Goal: Transaction & Acquisition: Purchase product/service

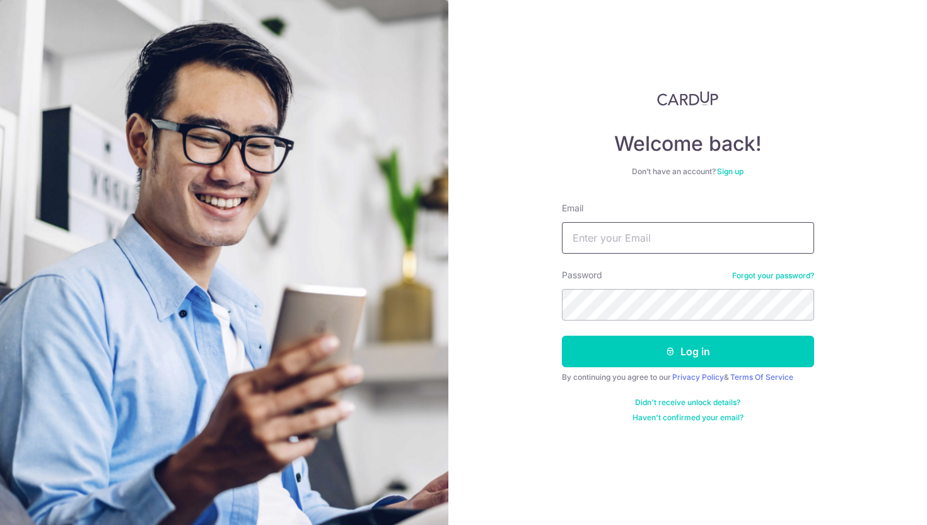
click at [580, 241] on input "Email" at bounding box center [688, 238] width 252 height 32
type input "[EMAIL_ADDRESS][DOMAIN_NAME]"
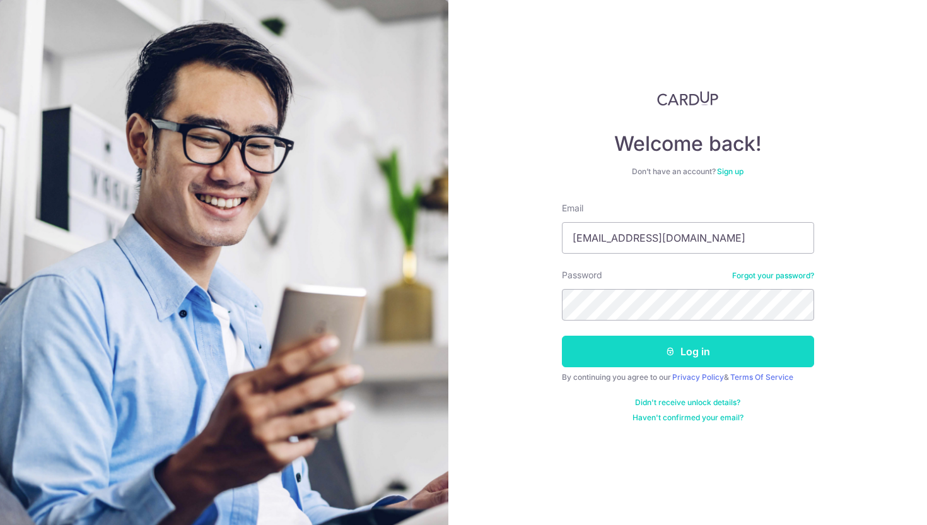
click at [670, 347] on icon "submit" at bounding box center [670, 351] width 10 height 10
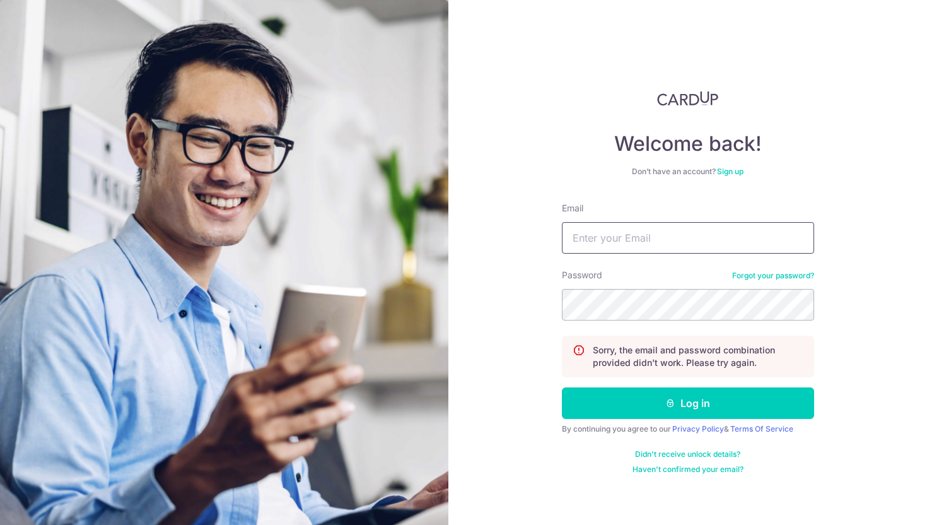
click at [631, 243] on input "Email" at bounding box center [688, 238] width 252 height 32
type input "[EMAIL_ADDRESS][DOMAIN_NAME]"
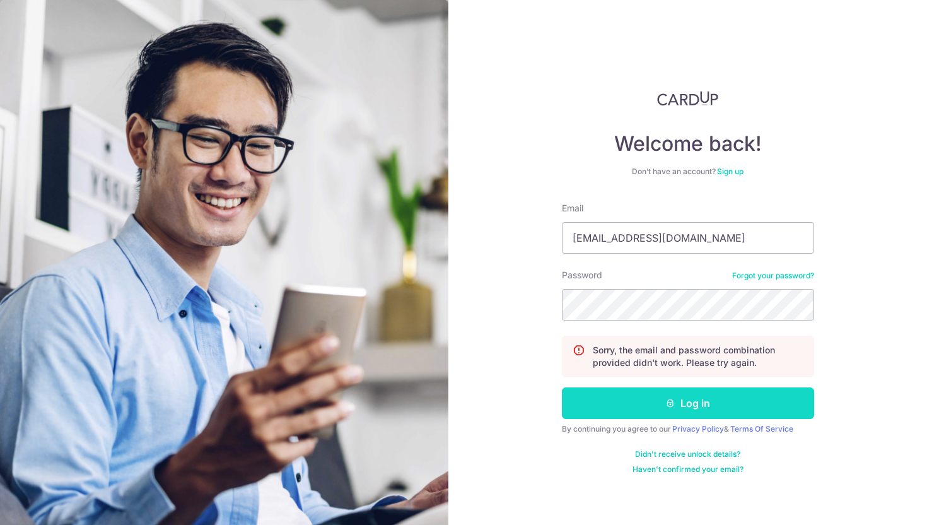
click at [688, 410] on button "Log in" at bounding box center [688, 403] width 252 height 32
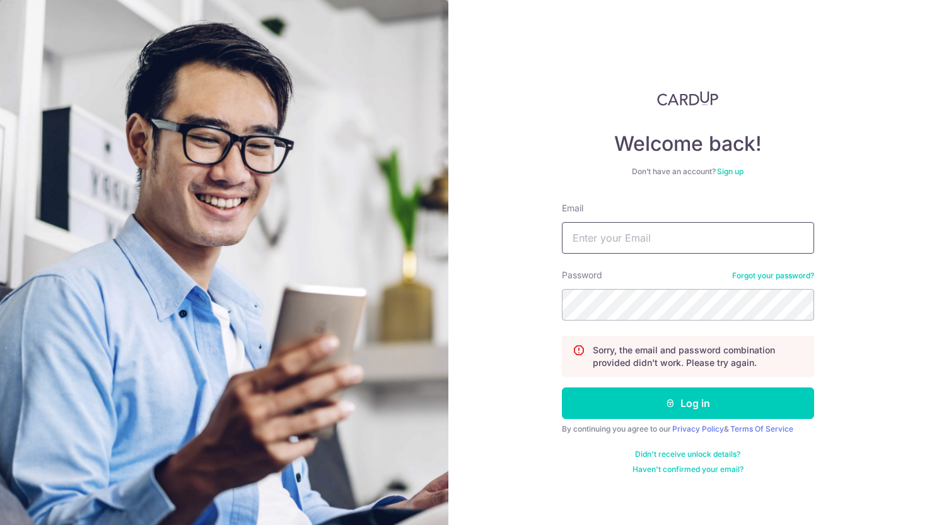
click at [633, 238] on input "Email" at bounding box center [688, 238] width 252 height 32
type input "[EMAIL_ADDRESS][DOMAIN_NAME]"
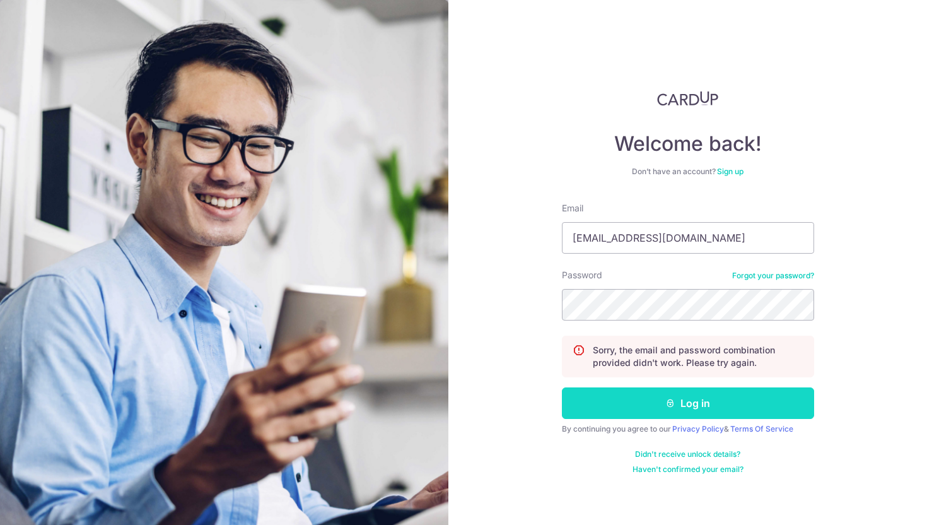
click at [678, 411] on button "Log in" at bounding box center [688, 403] width 252 height 32
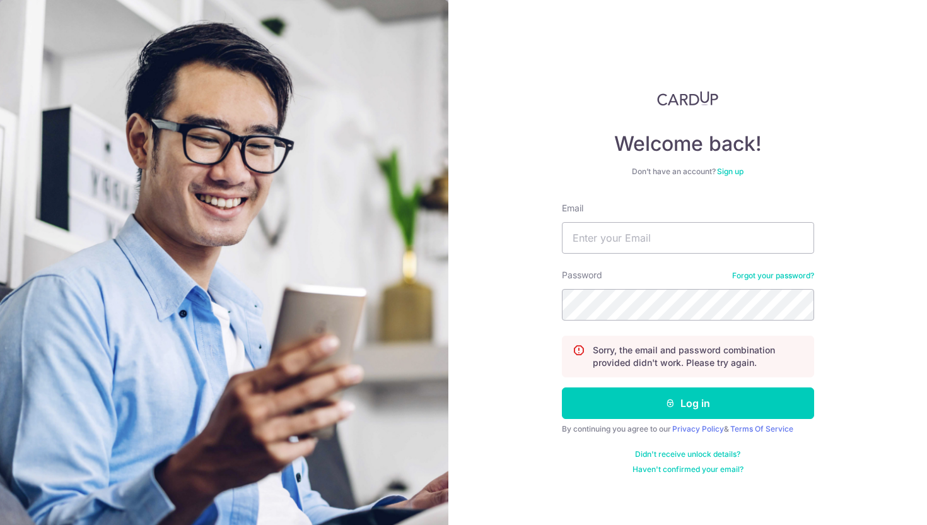
click at [772, 276] on link "Forgot your password?" at bounding box center [773, 275] width 82 height 10
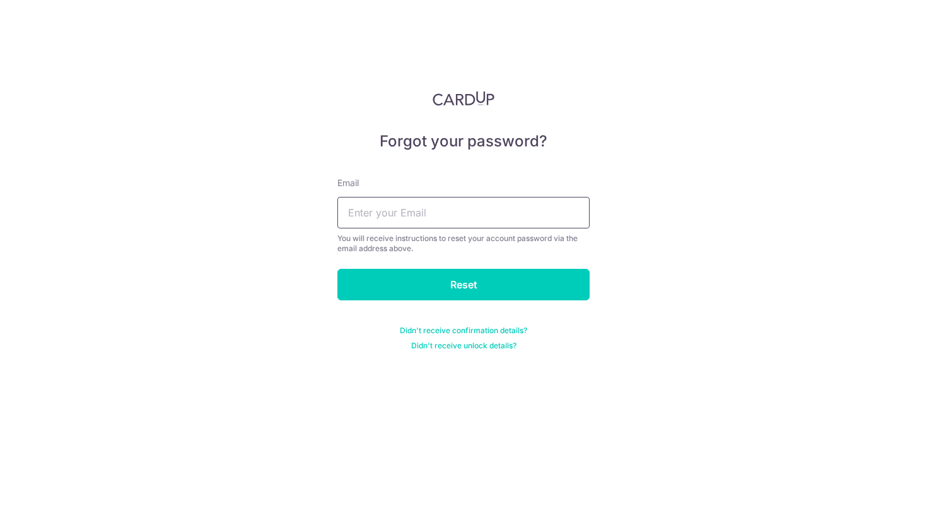
click at [511, 218] on input "text" at bounding box center [463, 213] width 252 height 32
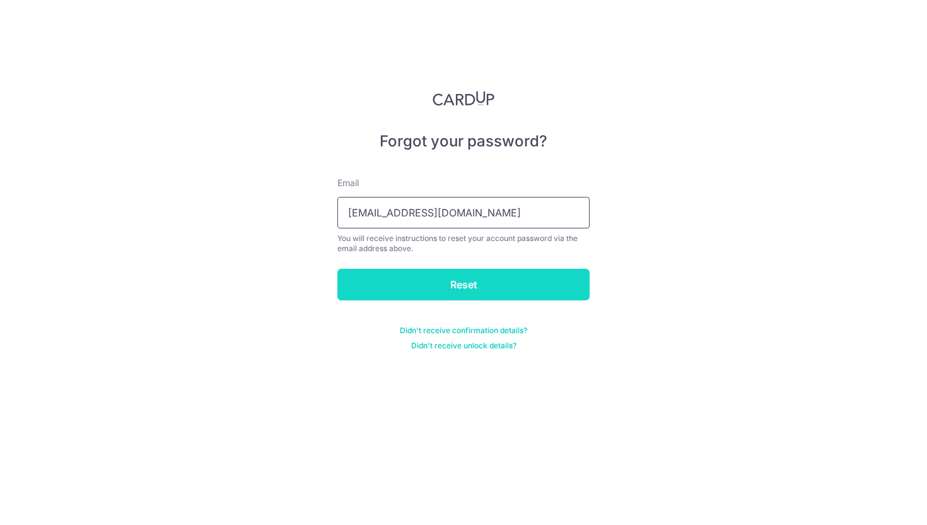
type input "[EMAIL_ADDRESS][DOMAIN_NAME]"
click at [533, 289] on input "Reset" at bounding box center [463, 285] width 252 height 32
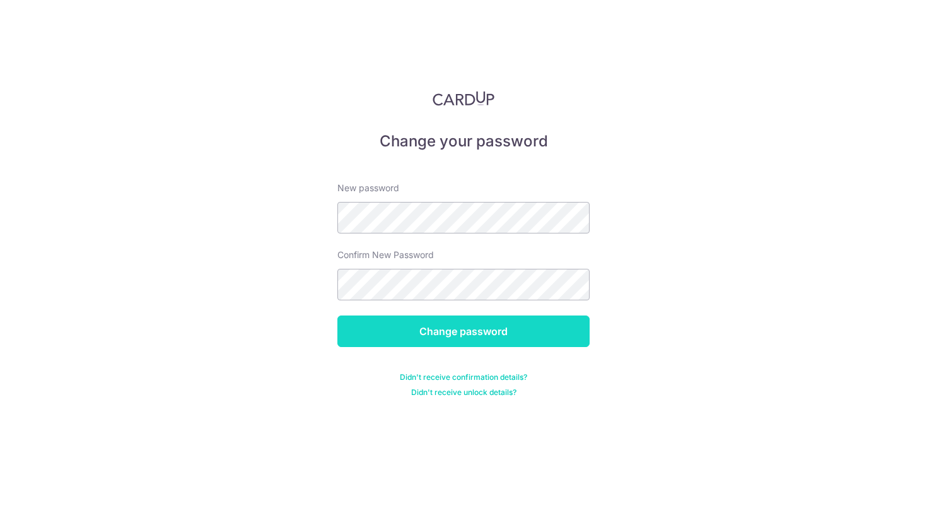
click at [496, 339] on input "Change password" at bounding box center [463, 331] width 252 height 32
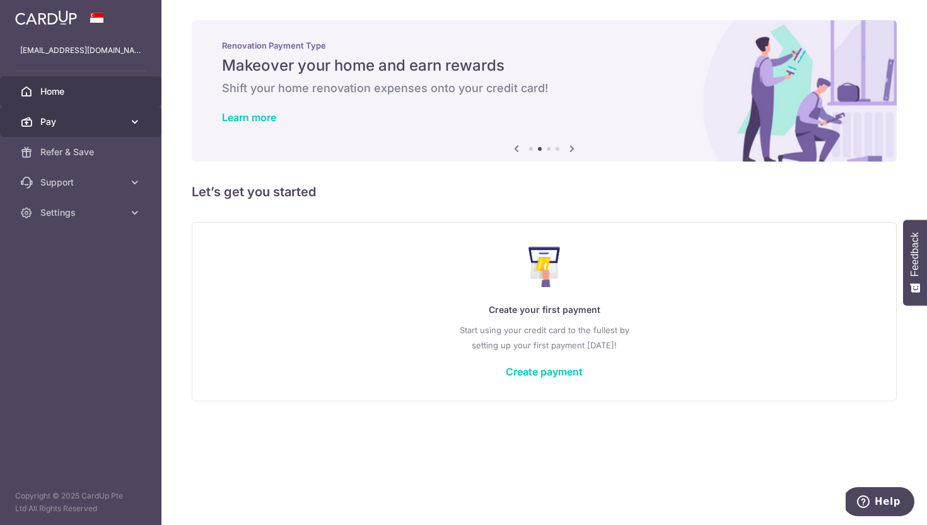
click at [95, 123] on span "Pay" at bounding box center [81, 121] width 83 height 13
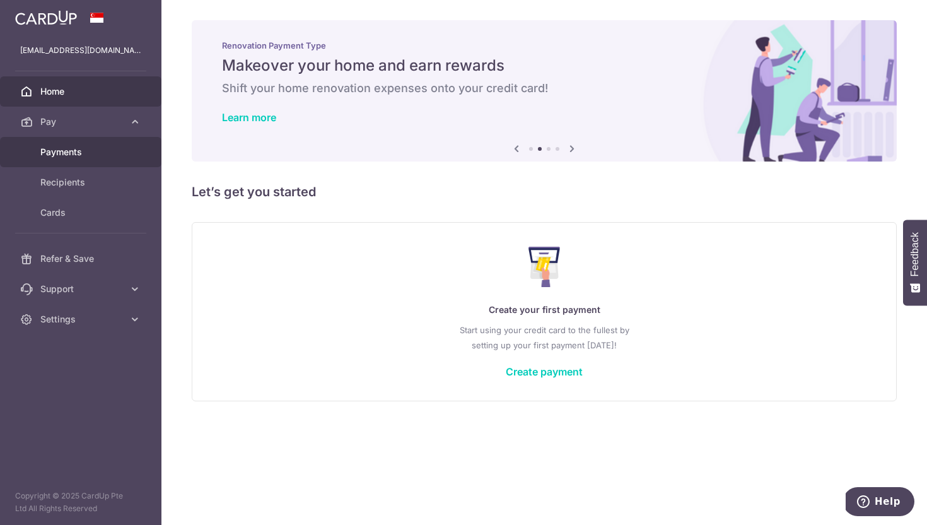
click at [90, 149] on span "Payments" at bounding box center [81, 152] width 83 height 13
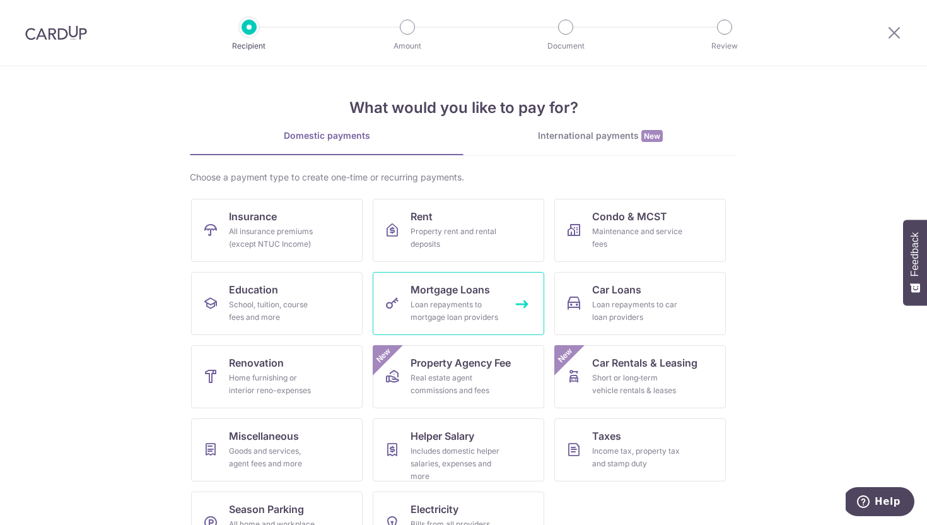
scroll to position [40, 0]
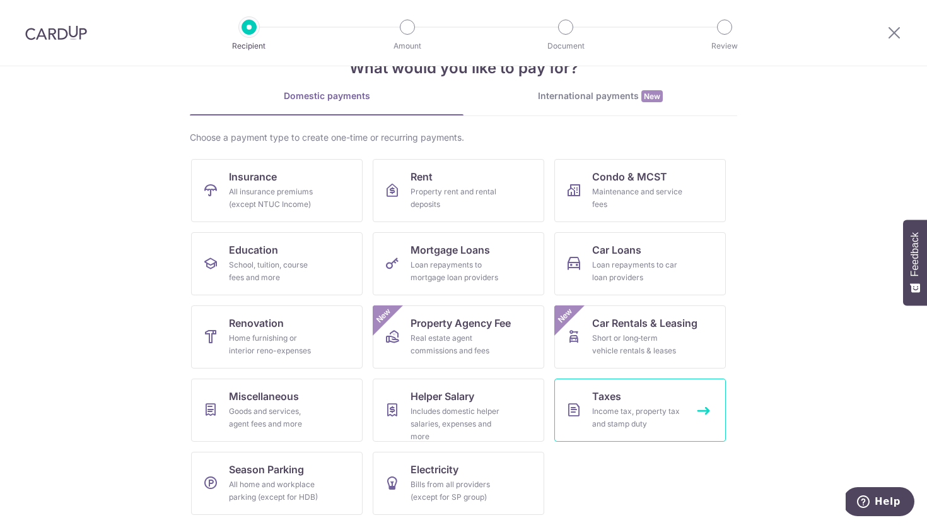
click at [627, 410] on div "Income tax, property tax and stamp duty" at bounding box center [637, 417] width 91 height 25
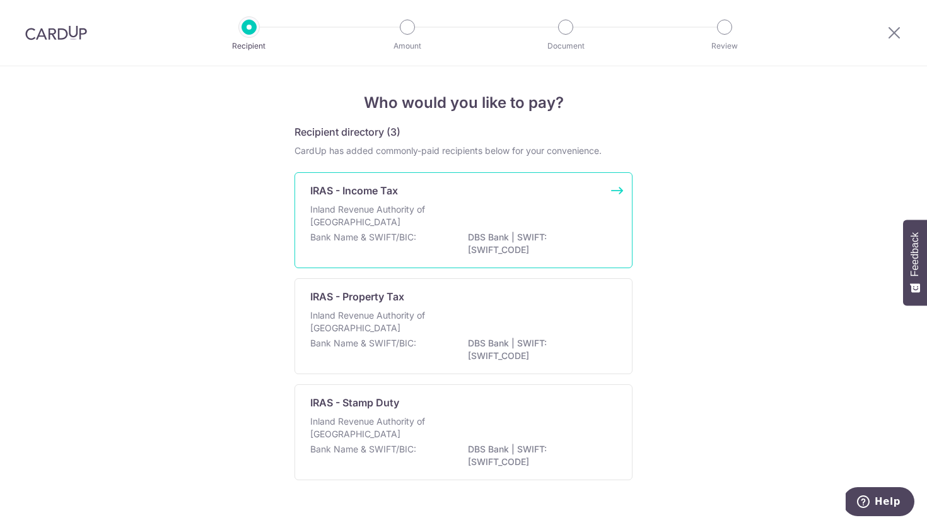
click at [465, 217] on div "Inland Revenue Authority of [GEOGRAPHIC_DATA]" at bounding box center [463, 217] width 306 height 28
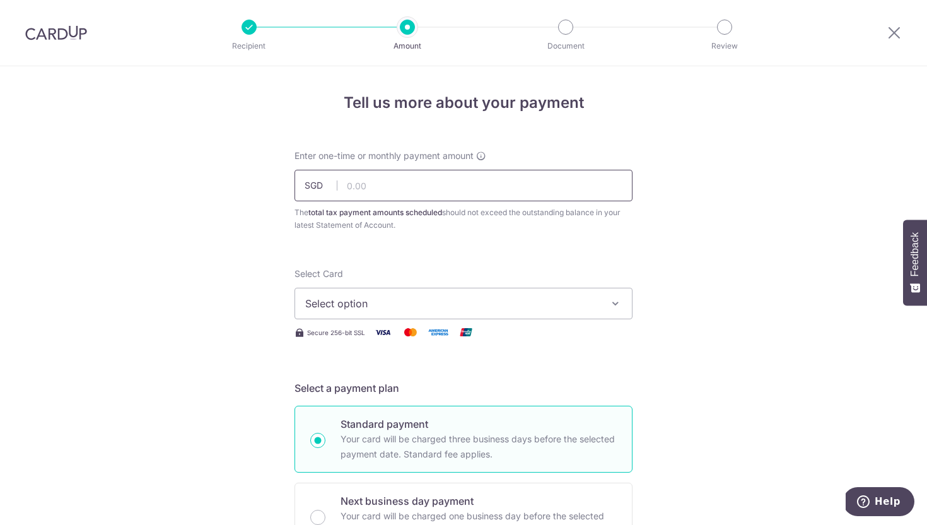
click at [443, 186] on input "text" at bounding box center [463, 186] width 338 height 32
click at [434, 310] on span "Select option" at bounding box center [452, 303] width 294 height 15
click at [429, 303] on span "Select option" at bounding box center [452, 303] width 294 height 15
click at [392, 189] on input "text" at bounding box center [463, 186] width 338 height 32
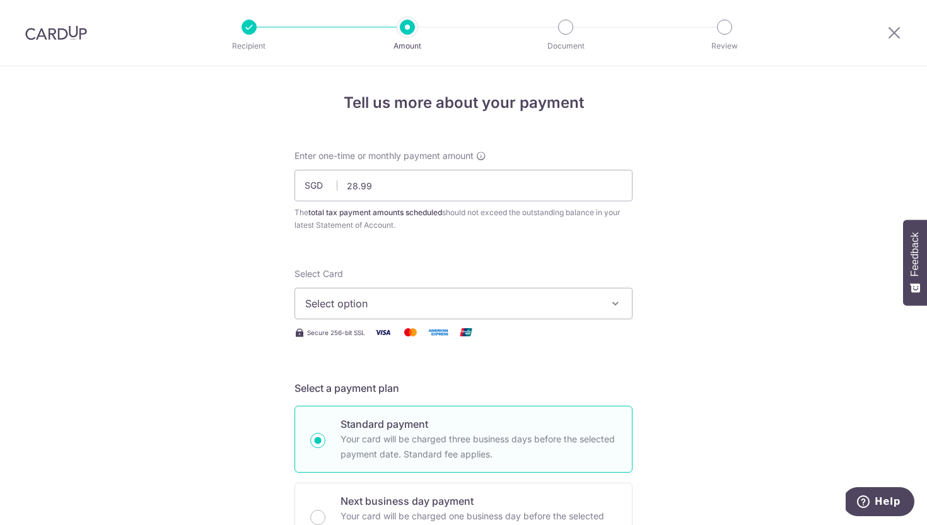
click at [416, 184] on input "28.99" at bounding box center [463, 186] width 338 height 32
type input "28.66"
click at [439, 295] on button "Select option" at bounding box center [463, 303] width 338 height 32
click at [421, 345] on link "Add credit card" at bounding box center [463, 338] width 337 height 23
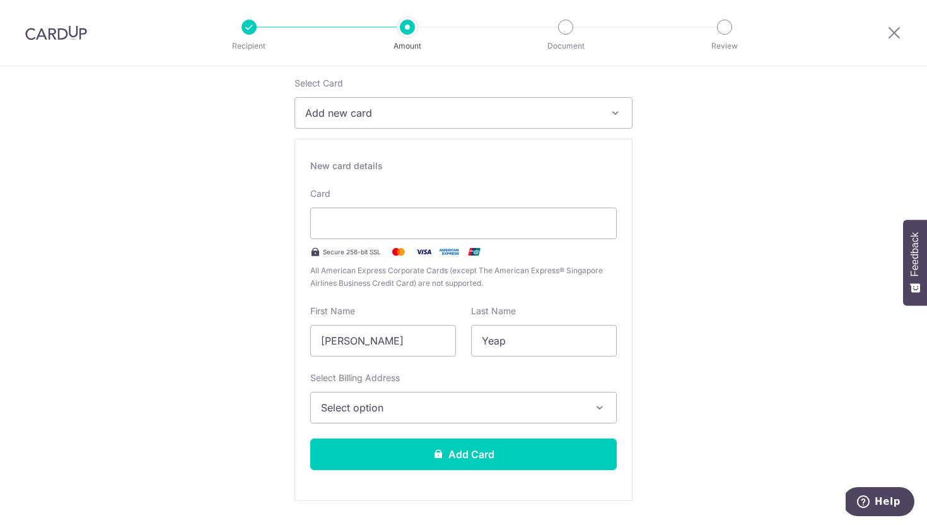
scroll to position [216, 0]
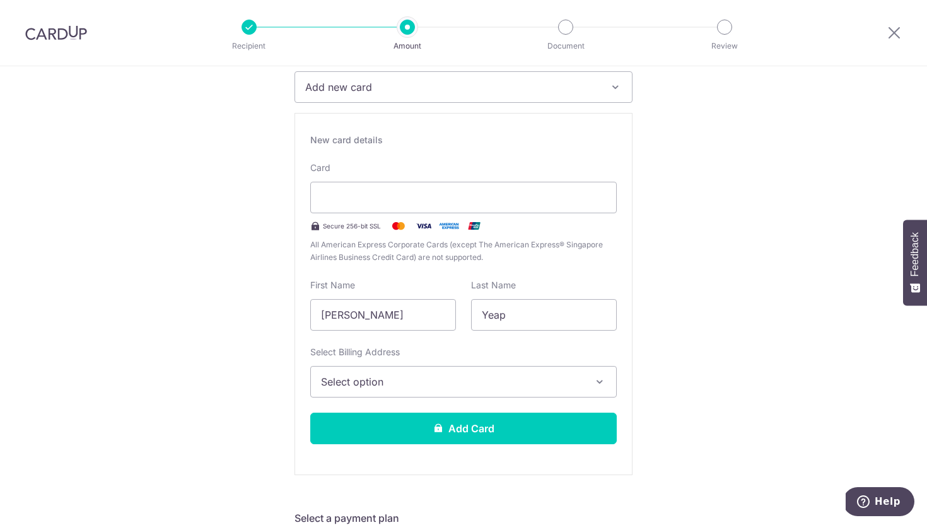
click at [389, 398] on div "New card details Card Secure 256-bit SSL All American Express Corporate Cards (…" at bounding box center [463, 294] width 338 height 362
click at [386, 384] on span "Select option" at bounding box center [452, 381] width 262 height 15
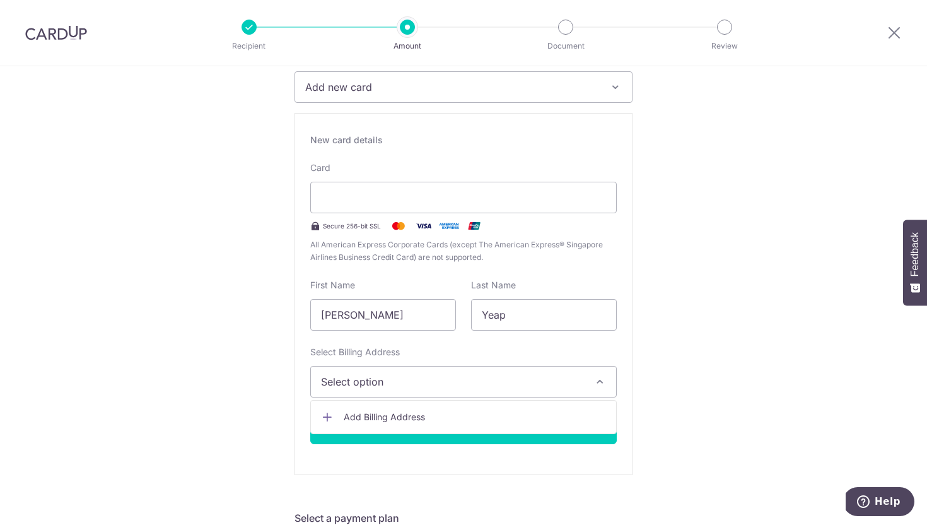
click at [386, 381] on span "Select option" at bounding box center [452, 381] width 262 height 15
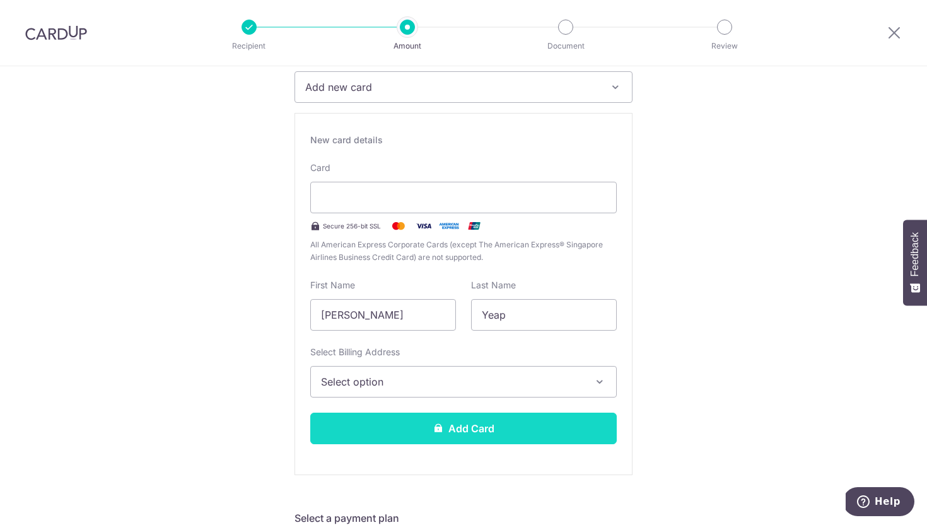
click at [410, 421] on button "Add Card" at bounding box center [463, 428] width 306 height 32
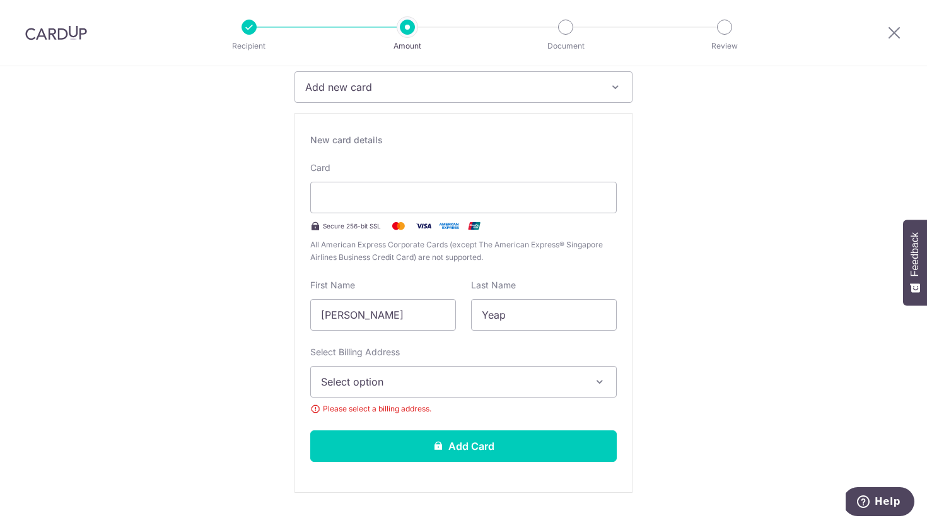
click at [450, 386] on span "Select option" at bounding box center [452, 381] width 262 height 15
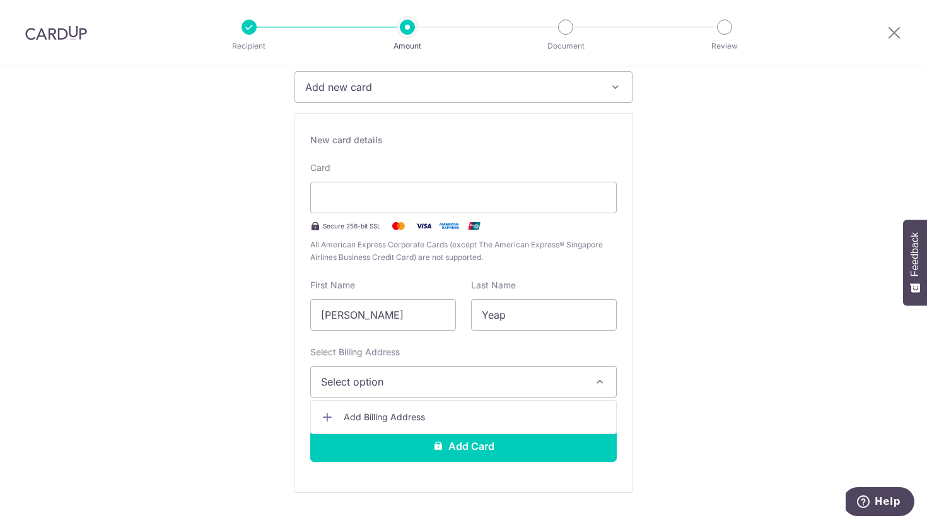
click at [441, 412] on span "Add Billing Address" at bounding box center [475, 416] width 262 height 13
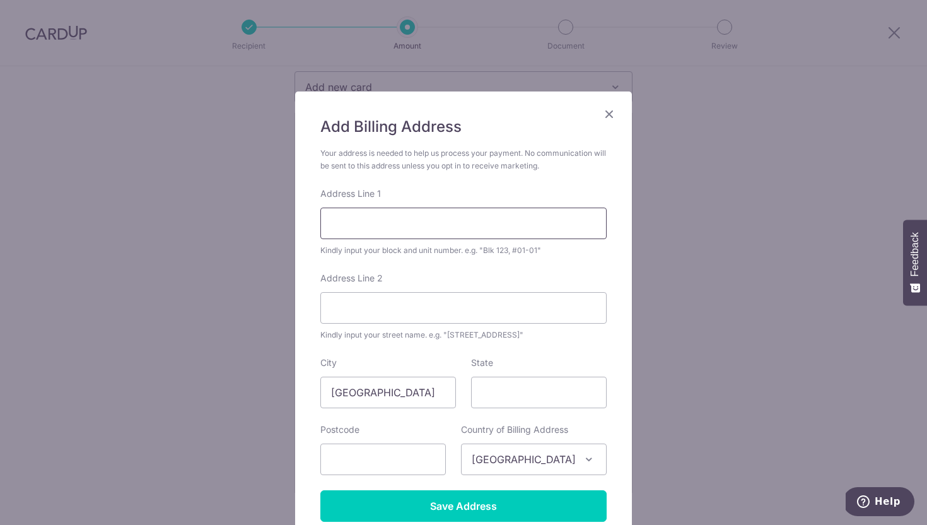
click at [388, 235] on input "Address Line 1" at bounding box center [463, 223] width 286 height 32
type input "[STREET_ADDRESS]"
click at [349, 310] on input "Address Line 2" at bounding box center [463, 308] width 286 height 32
type input "#05-08"
click at [482, 390] on input "State" at bounding box center [539, 392] width 136 height 32
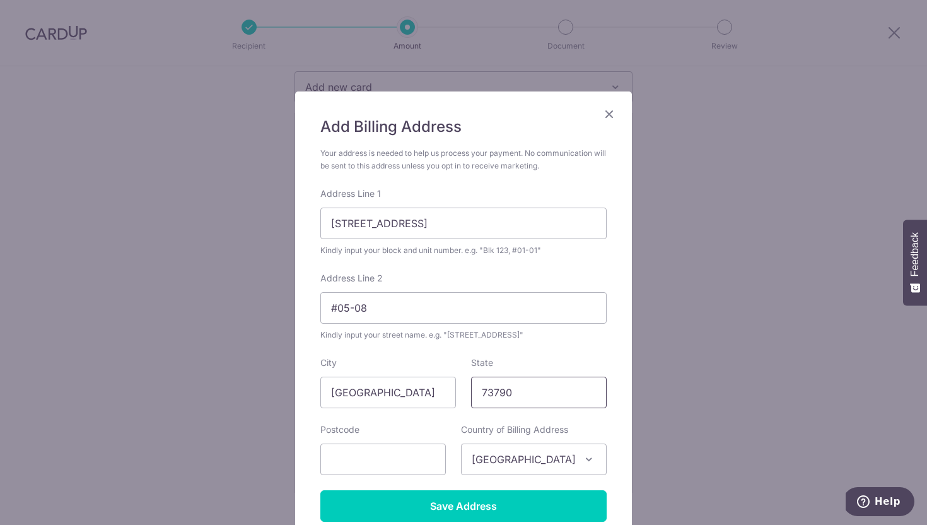
type input "737900"
drag, startPoint x: 523, startPoint y: 394, endPoint x: 459, endPoint y: 393, distance: 63.7
click at [459, 393] on div "City [GEOGRAPHIC_DATA] State 737900" at bounding box center [463, 382] width 301 height 52
click at [412, 456] on input "text" at bounding box center [382, 459] width 125 height 32
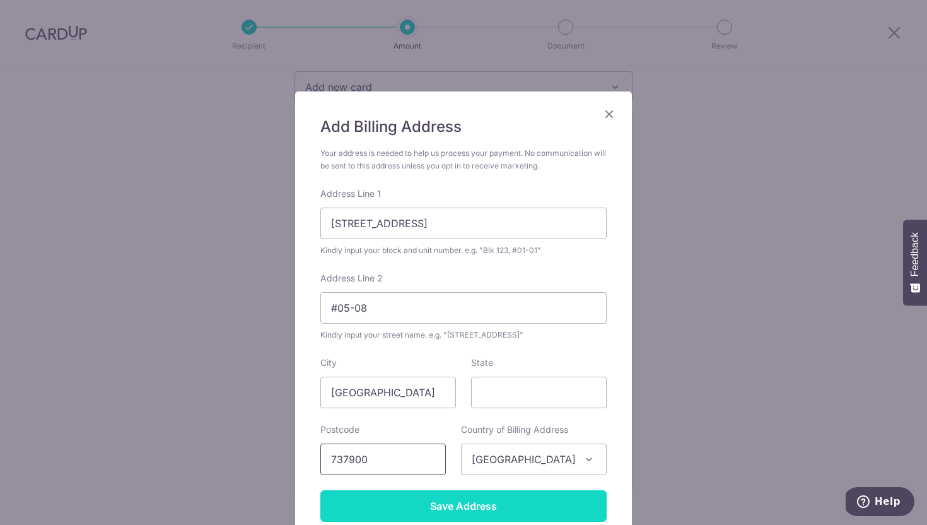
type input "737900"
click at [460, 497] on input "Save Address" at bounding box center [463, 506] width 286 height 32
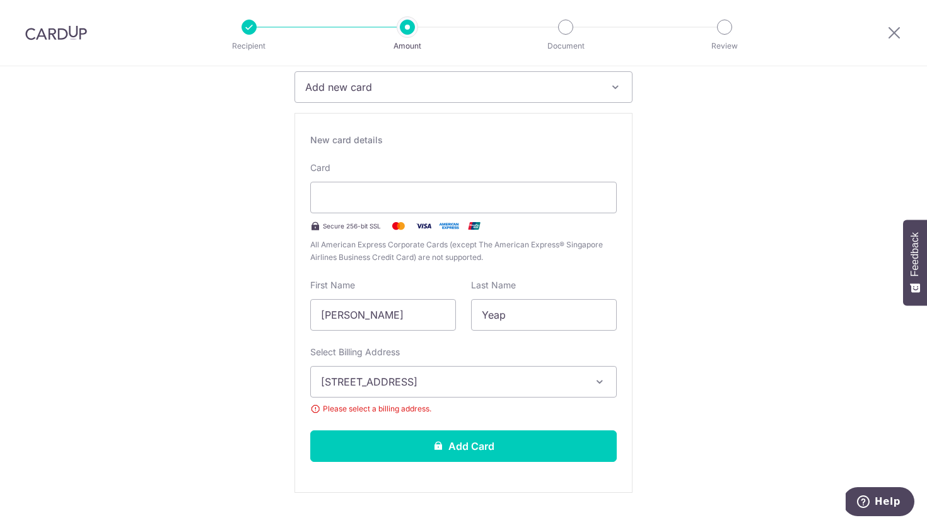
click at [468, 385] on span "[STREET_ADDRESS]" at bounding box center [452, 381] width 262 height 15
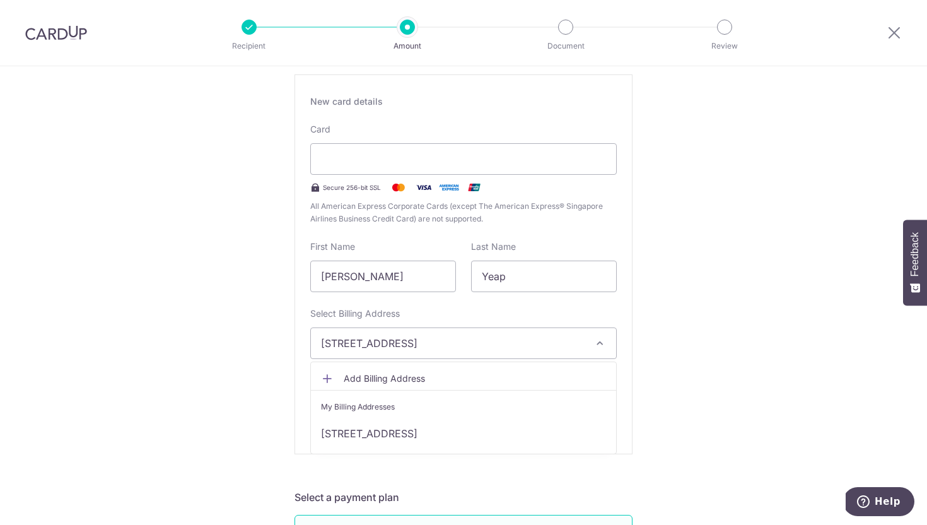
scroll to position [258, 0]
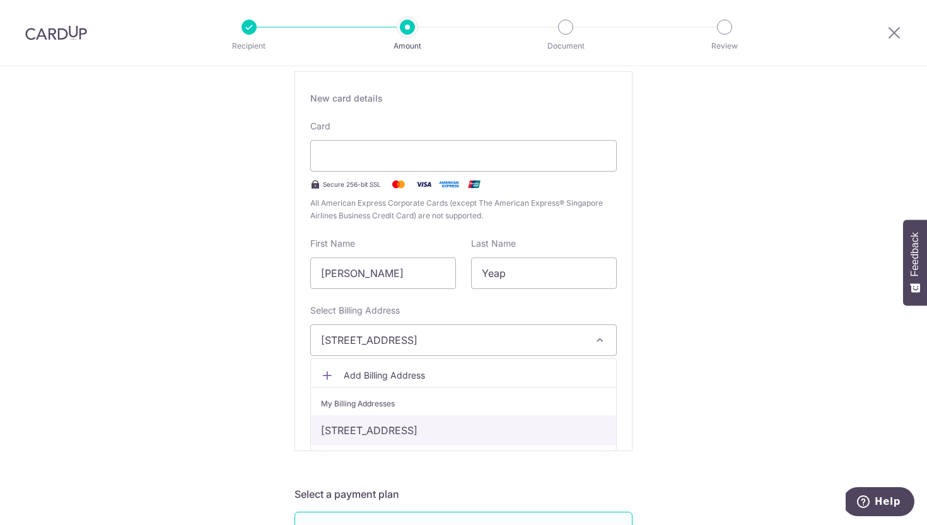
click at [491, 432] on link "[STREET_ADDRESS]" at bounding box center [463, 430] width 305 height 30
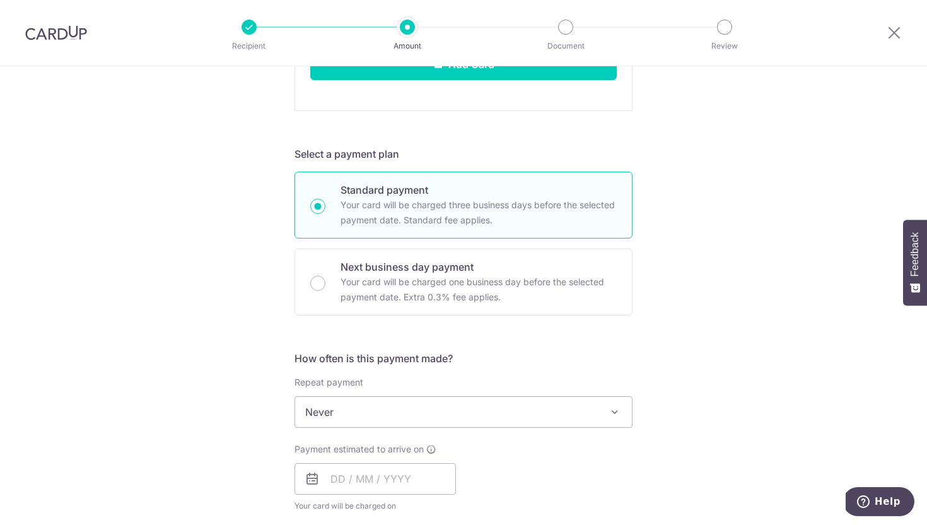
scroll to position [605, 0]
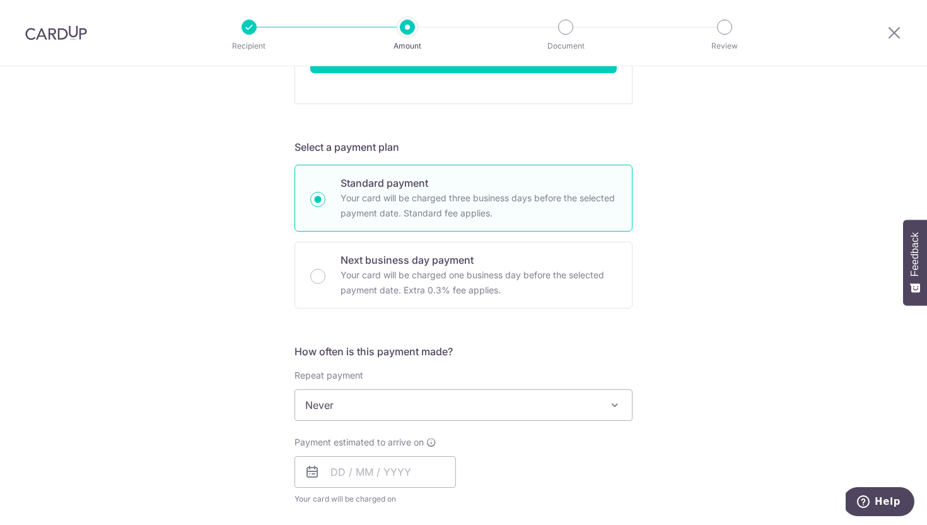
click at [514, 400] on span "Never" at bounding box center [463, 405] width 337 height 30
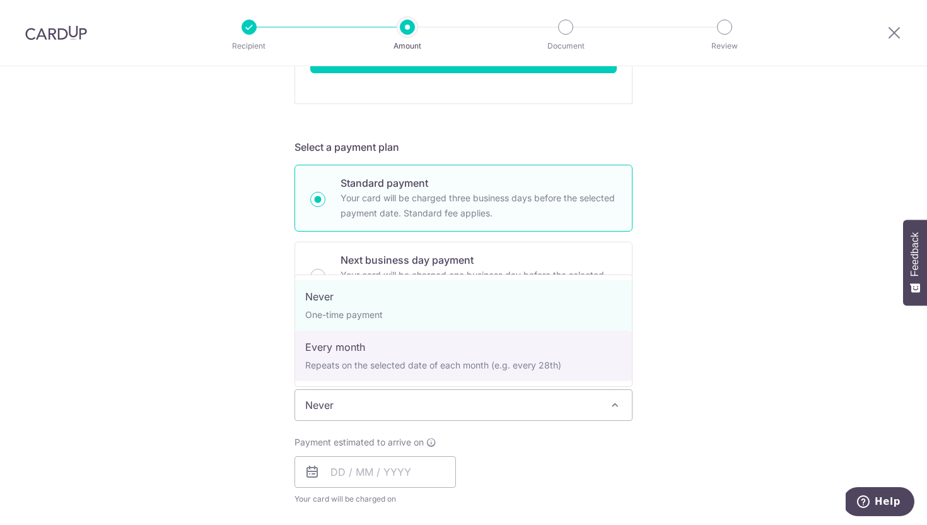
select select "3"
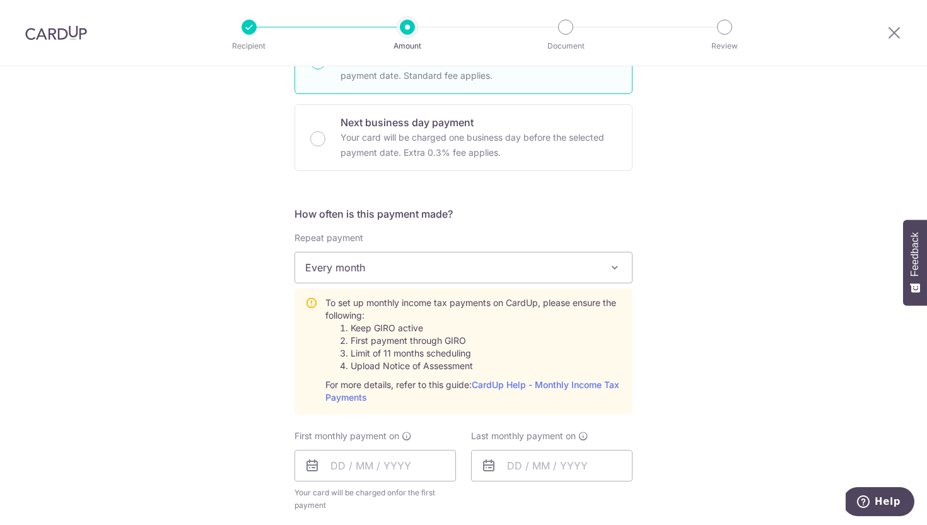
scroll to position [845, 0]
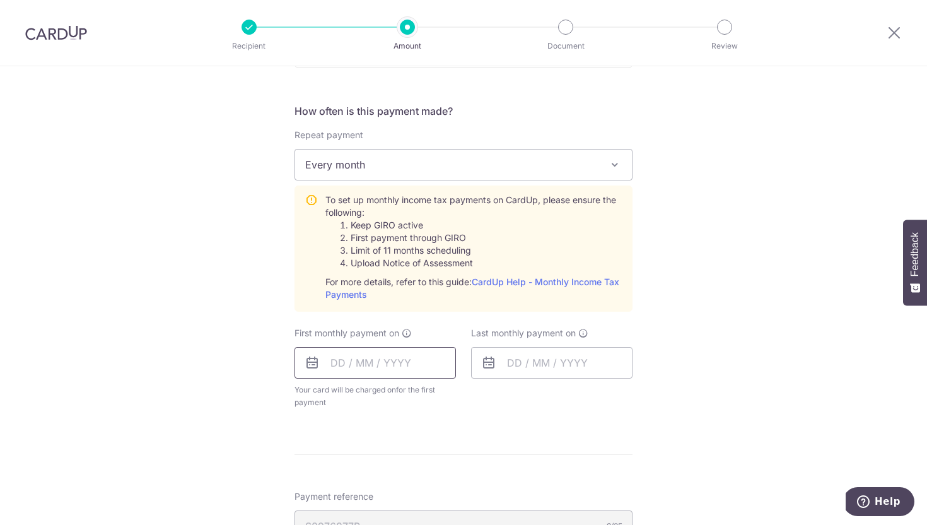
click at [408, 364] on input "text" at bounding box center [374, 363] width 161 height 32
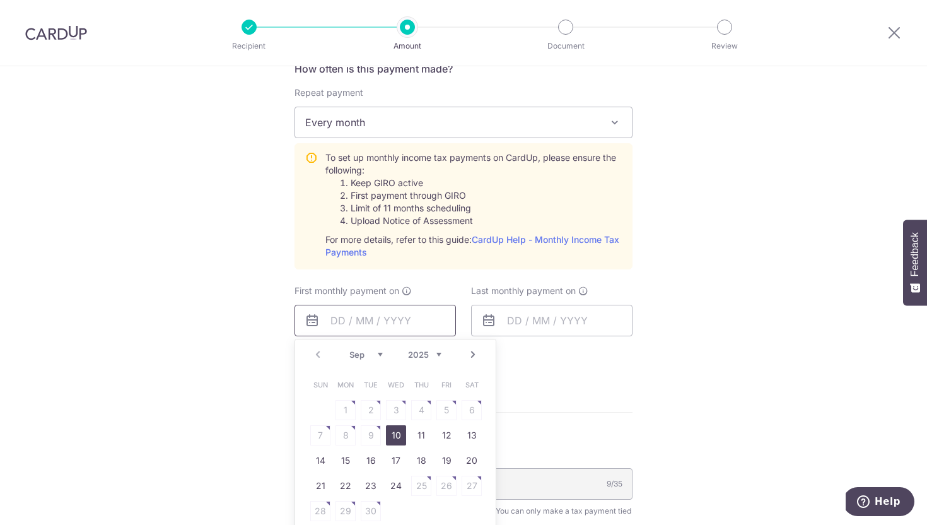
scroll to position [893, 0]
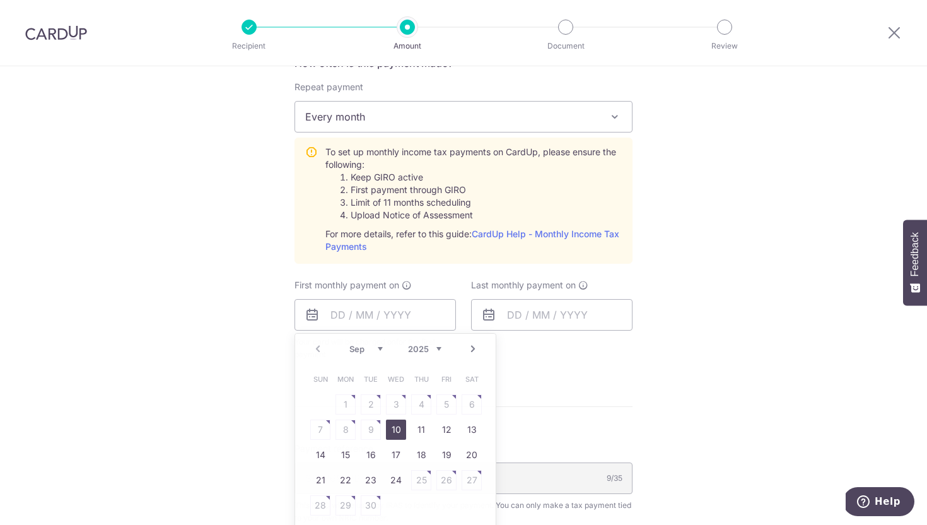
click at [532, 409] on form "Enter one-time or monthly payment amount SGD 28.66 28.66 The total tax payment …" at bounding box center [463, 25] width 338 height 1536
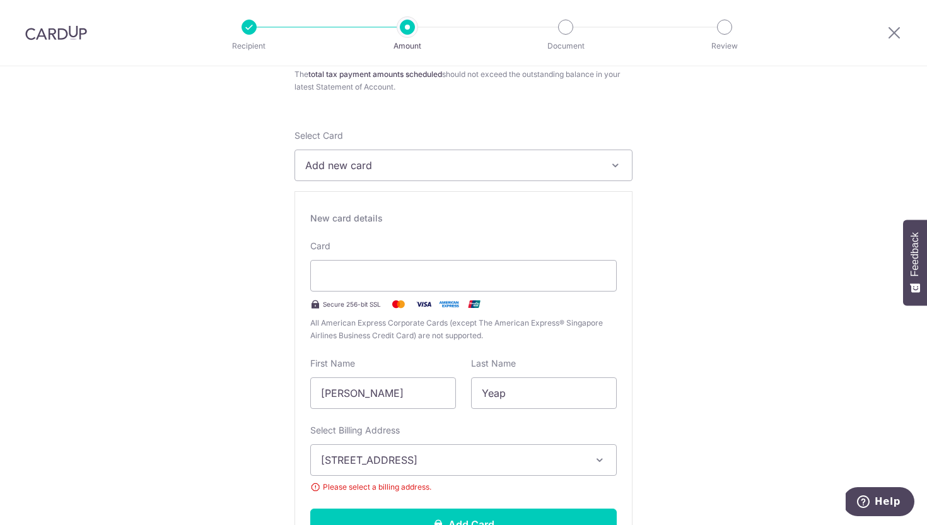
scroll to position [0, 0]
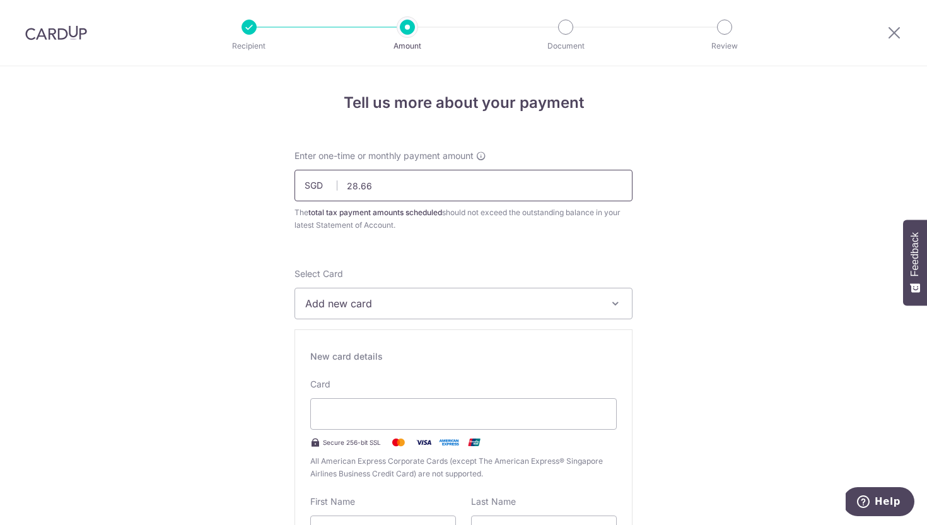
drag, startPoint x: 385, startPoint y: 187, endPoint x: 332, endPoint y: 187, distance: 53.6
click at [332, 187] on div "SGD 28.66 28.66" at bounding box center [463, 186] width 338 height 32
drag, startPoint x: 390, startPoint y: 189, endPoint x: 346, endPoint y: 185, distance: 43.7
click at [346, 185] on input "28.66" at bounding box center [463, 186] width 338 height 32
type input "229.27"
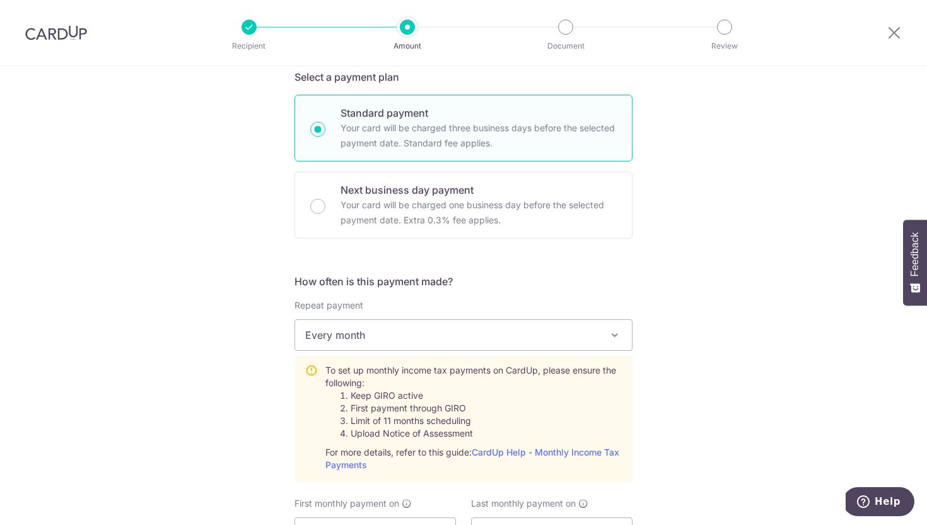
scroll to position [722, 0]
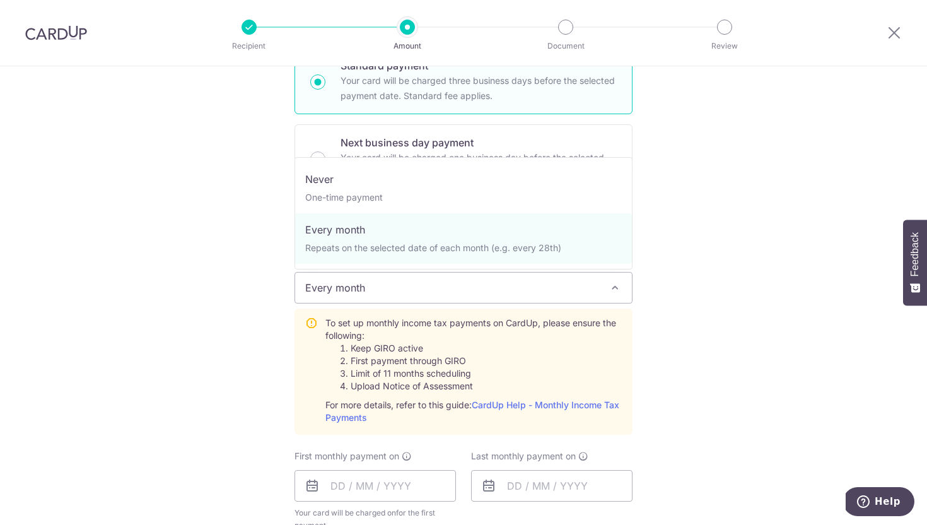
click at [532, 291] on span "Every month" at bounding box center [463, 287] width 337 height 30
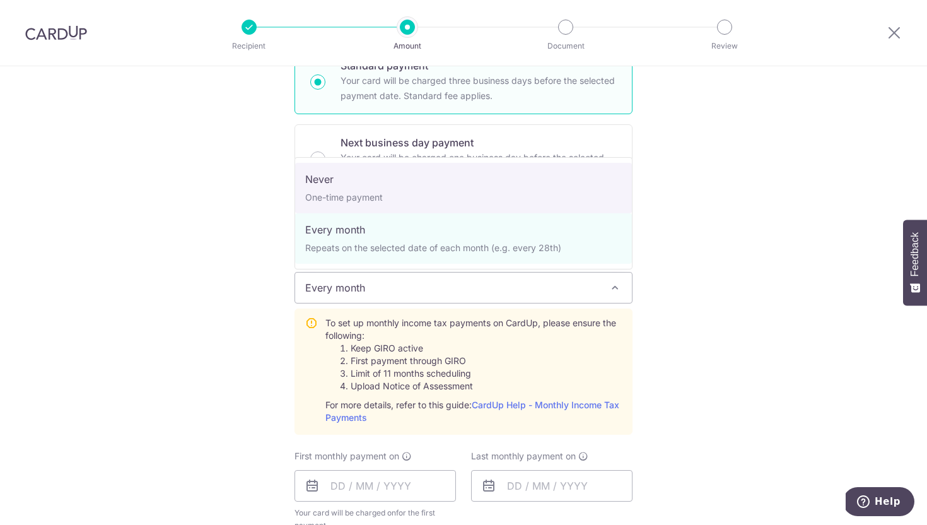
select select "1"
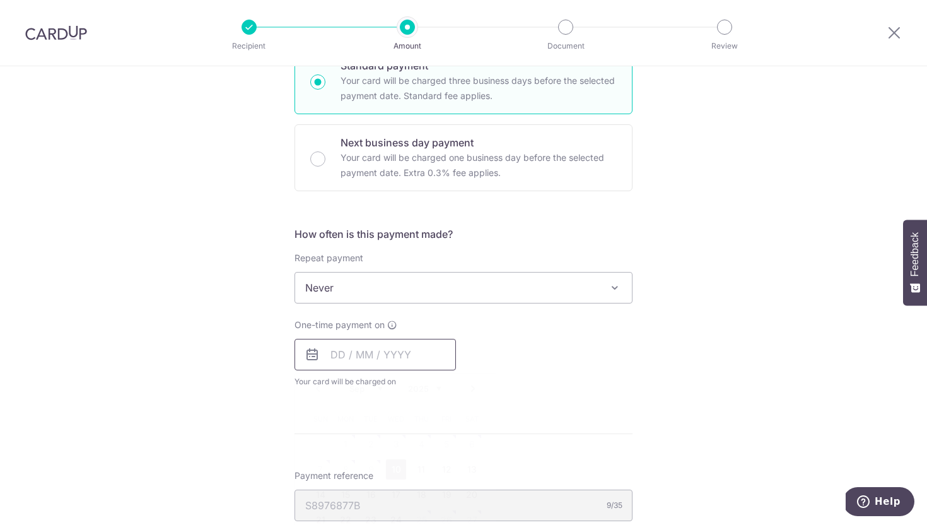
click at [402, 359] on input "text" at bounding box center [374, 355] width 161 height 32
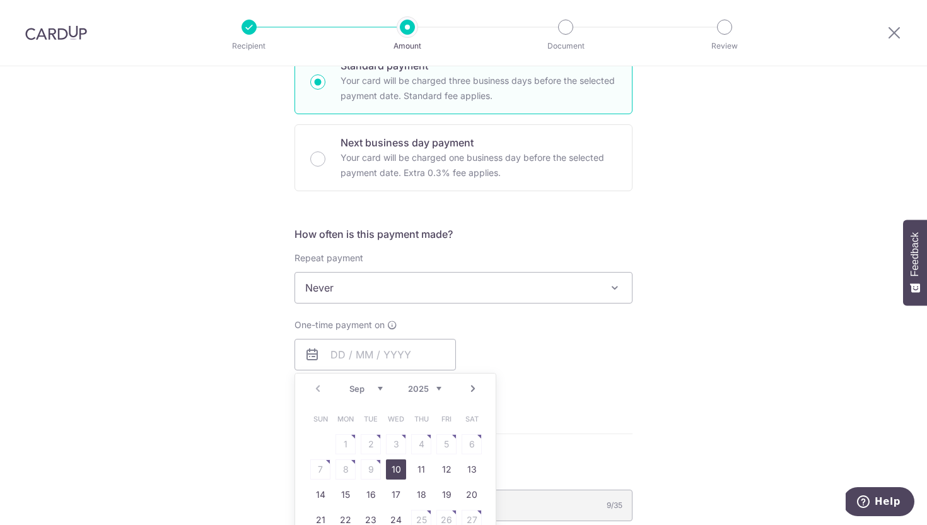
drag, startPoint x: 397, startPoint y: 468, endPoint x: 496, endPoint y: 456, distance: 100.3
click at [397, 468] on link "10" at bounding box center [396, 469] width 20 height 20
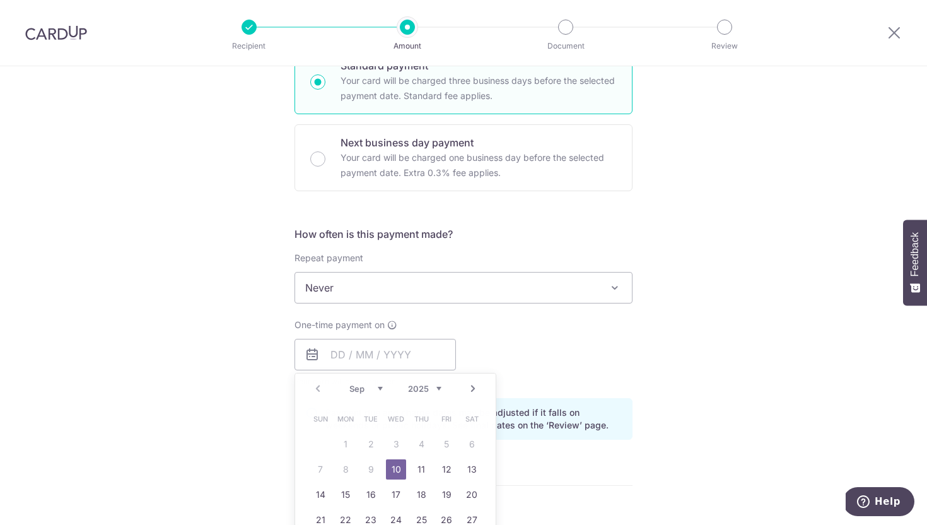
type input "[DATE]"
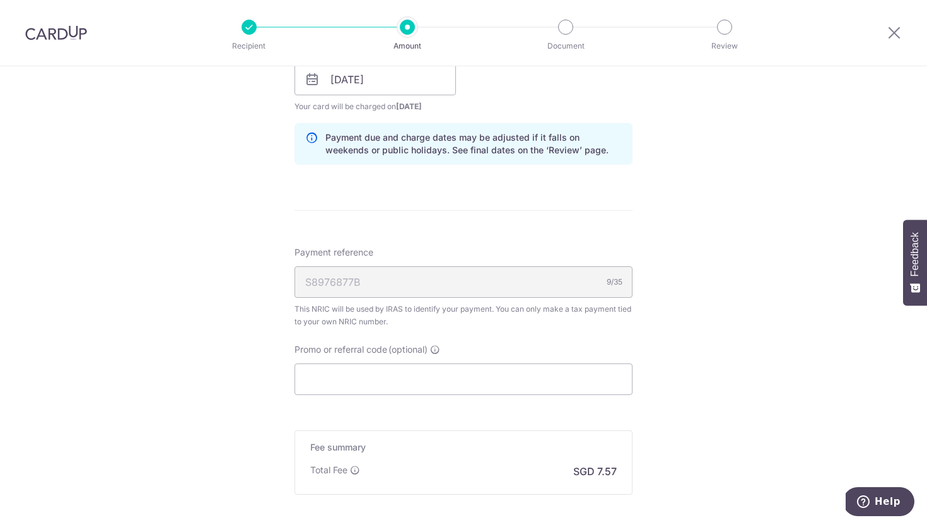
scroll to position [1128, 0]
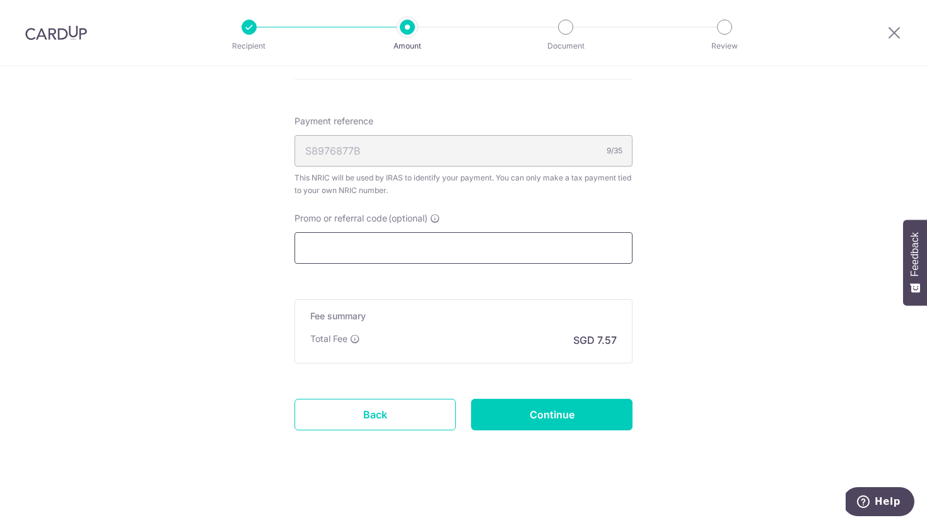
click at [367, 248] on input "Promo or referral code (optional)" at bounding box center [463, 248] width 338 height 32
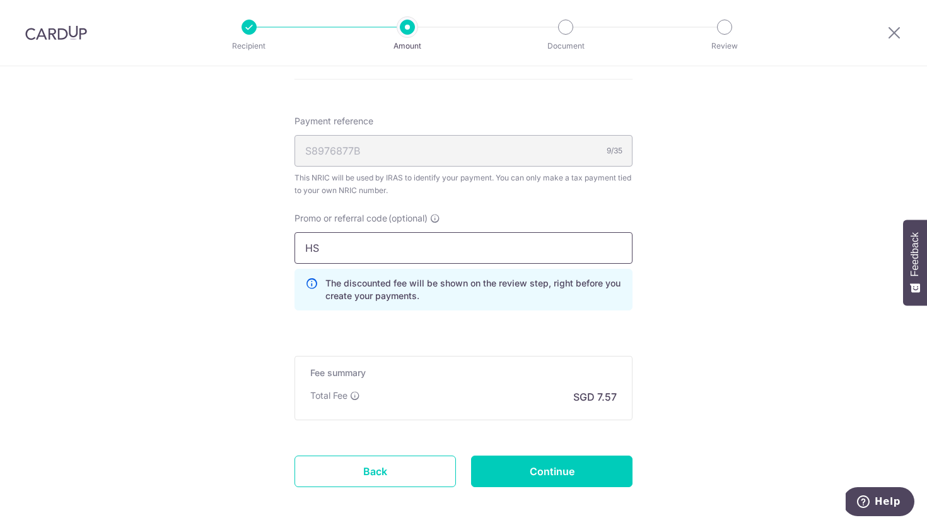
type input "H"
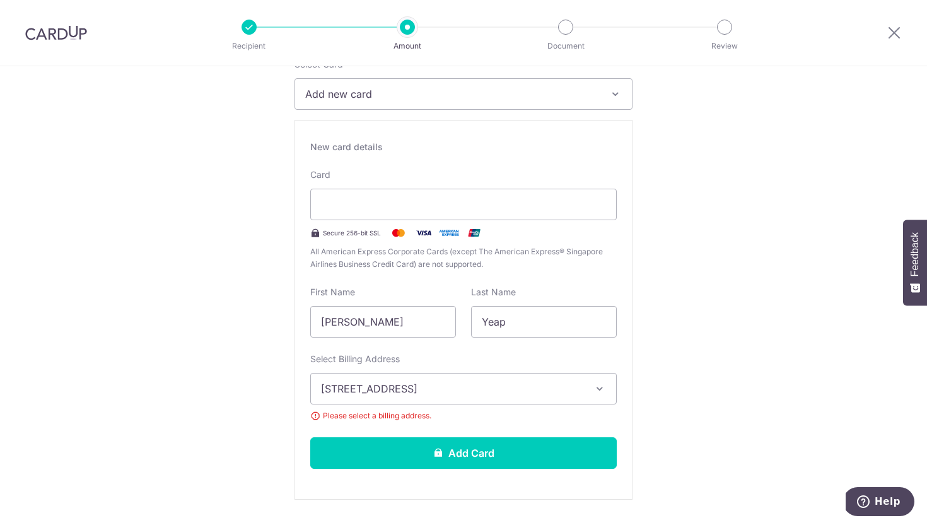
scroll to position [0, 0]
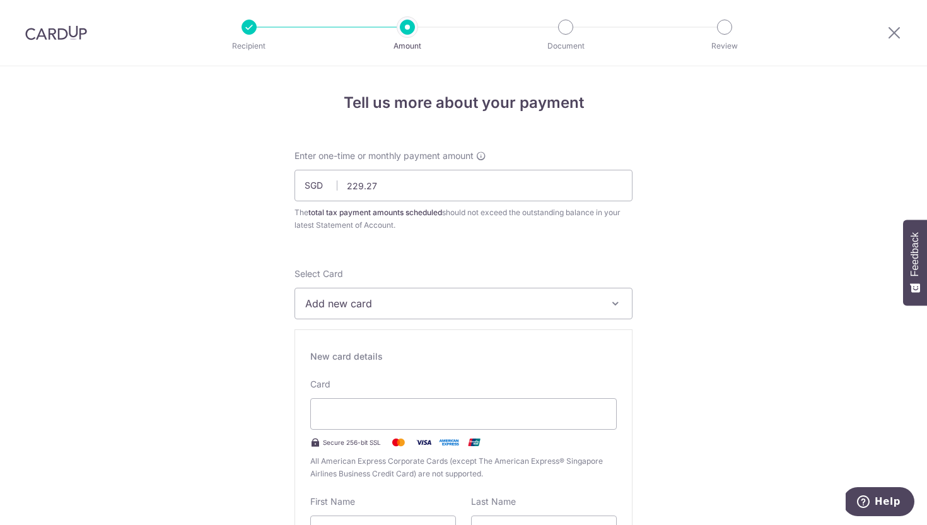
type input "SHAROLON"
